Goal: Transaction & Acquisition: Purchase product/service

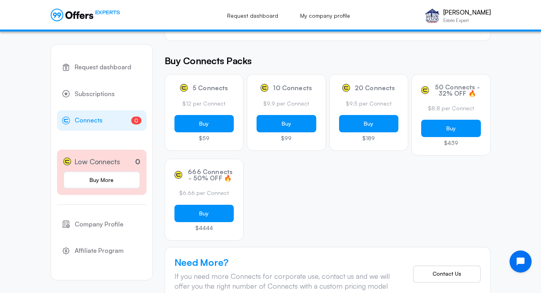
scroll to position [86, 0]
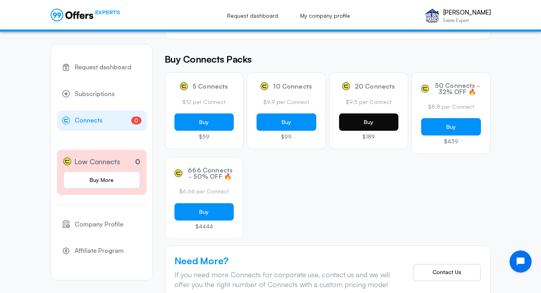
click at [375, 131] on button "Buy" at bounding box center [369, 121] width 60 height 17
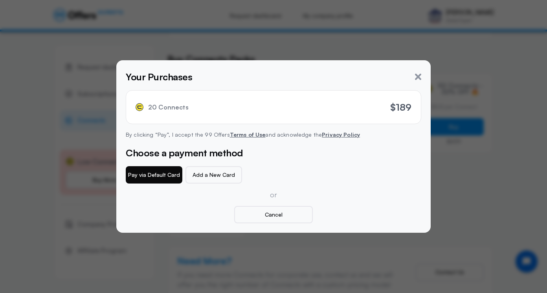
click at [160, 171] on button "Pay via Default Card" at bounding box center [154, 174] width 57 height 17
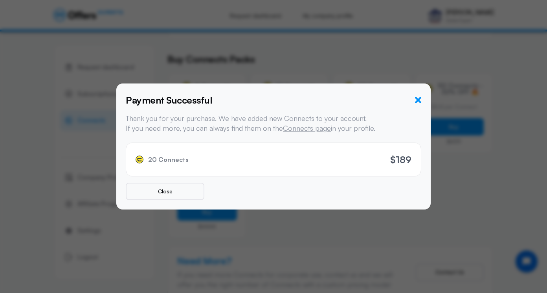
click at [420, 100] on icon "button" at bounding box center [418, 100] width 6 height 6
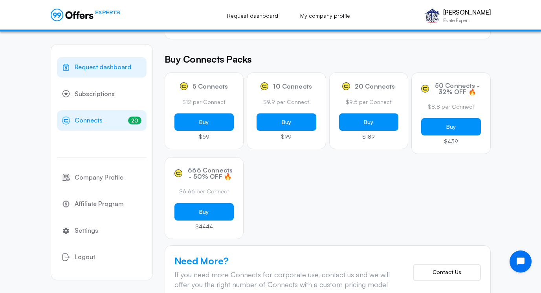
click at [99, 64] on span "Request dashboard" at bounding box center [103, 67] width 57 height 10
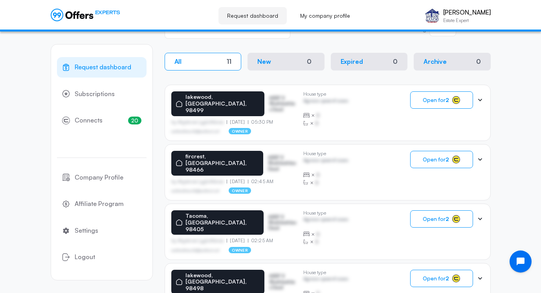
scroll to position [148, 0]
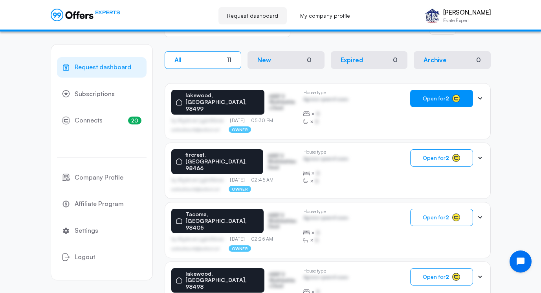
click at [436, 94] on button "Open for 2" at bounding box center [442, 98] width 63 height 17
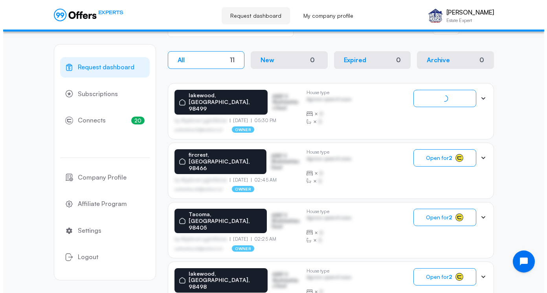
scroll to position [0, 0]
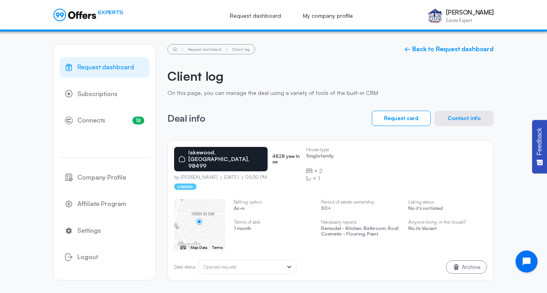
click at [459, 120] on button "Contact info" at bounding box center [464, 117] width 59 height 15
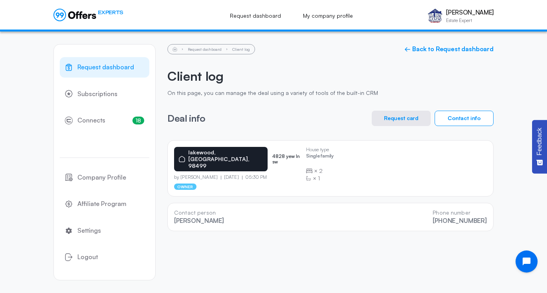
drag, startPoint x: 431, startPoint y: 213, endPoint x: 489, endPoint y: 215, distance: 57.5
click at [489, 215] on div "Contact person [PERSON_NAME] Phone number [PHONE_NUMBER]" at bounding box center [331, 217] width 326 height 28
drag, startPoint x: 489, startPoint y: 215, endPoint x: 480, endPoint y: 211, distance: 9.7
copy link "[PHONE_NUMBER]"
click at [392, 117] on button "Request card" at bounding box center [401, 117] width 59 height 15
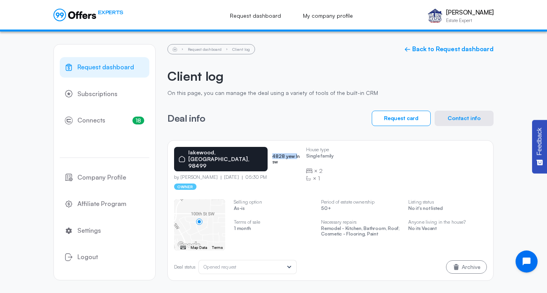
drag, startPoint x: 255, startPoint y: 151, endPoint x: 279, endPoint y: 153, distance: 24.4
click at [279, 153] on p "4828 yew ln sw" at bounding box center [287, 158] width 28 height 11
drag, startPoint x: 279, startPoint y: 153, endPoint x: 261, endPoint y: 133, distance: 27.6
click at [261, 133] on div "Request dashboard Client log ← Back to Request dashboard Client log On this pag…" at bounding box center [331, 162] width 326 height 236
click at [254, 159] on div "lakewood, [GEOGRAPHIC_DATA], 98499 4828 yew ln sw by [PERSON_NAME] [DATE] 05:30…" at bounding box center [237, 168] width 126 height 43
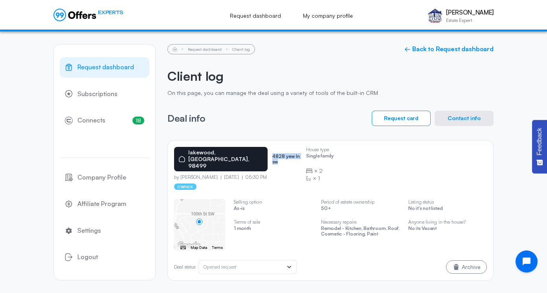
drag, startPoint x: 254, startPoint y: 151, endPoint x: 294, endPoint y: 147, distance: 39.8
click at [294, 147] on div "lakewood, [GEOGRAPHIC_DATA], 98499 4828 yew ln sw" at bounding box center [237, 159] width 126 height 24
drag, startPoint x: 294, startPoint y: 147, endPoint x: 268, endPoint y: 151, distance: 26.2
copy p "4828 yew ln sw"
